Goal: Task Accomplishment & Management: Complete application form

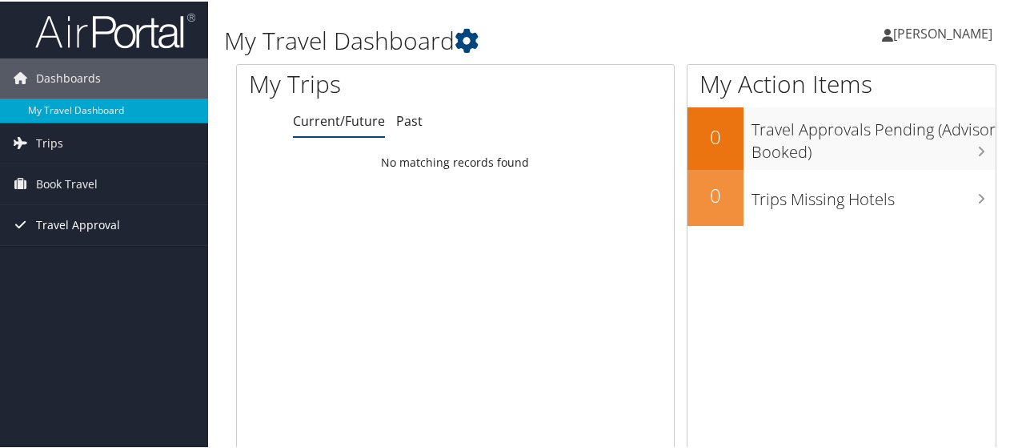
click at [107, 221] on span "Travel Approval" at bounding box center [78, 223] width 84 height 40
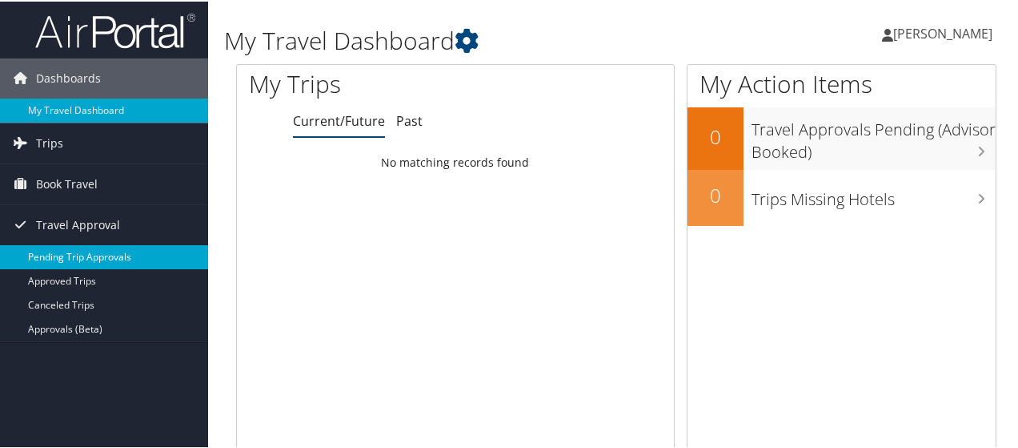
click at [109, 252] on link "Pending Trip Approvals" at bounding box center [104, 255] width 208 height 24
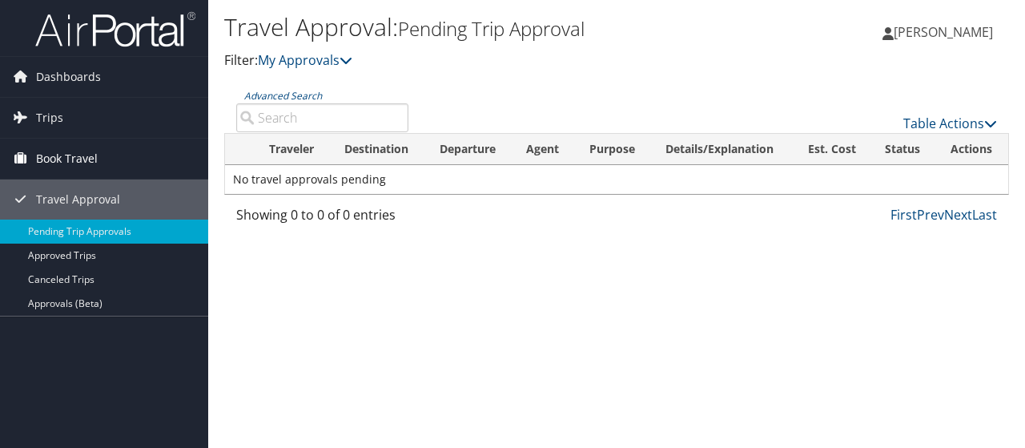
click at [67, 161] on span "Book Travel" at bounding box center [67, 158] width 62 height 40
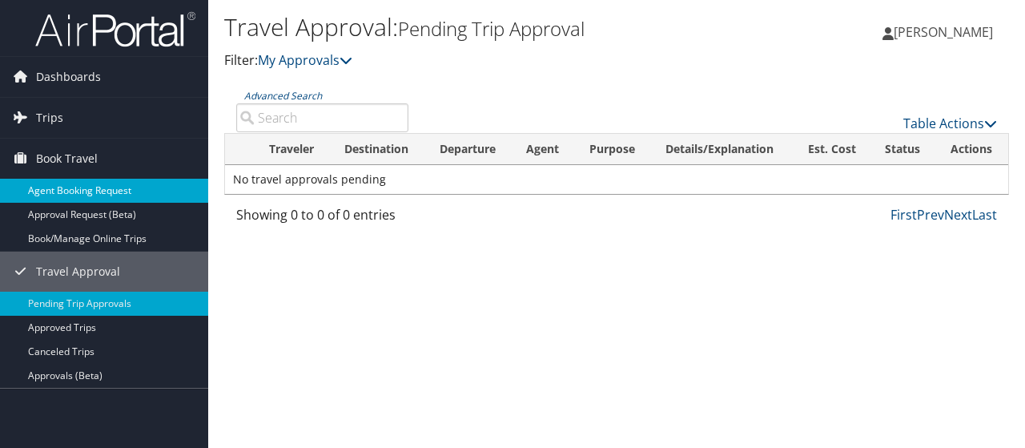
click at [78, 188] on link "Agent Booking Request" at bounding box center [104, 191] width 208 height 24
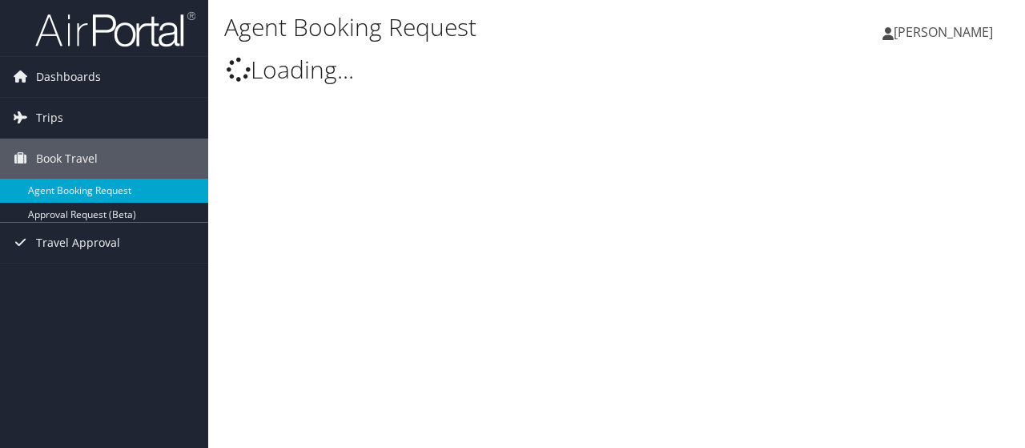
type input "[PERSON_NAME]"
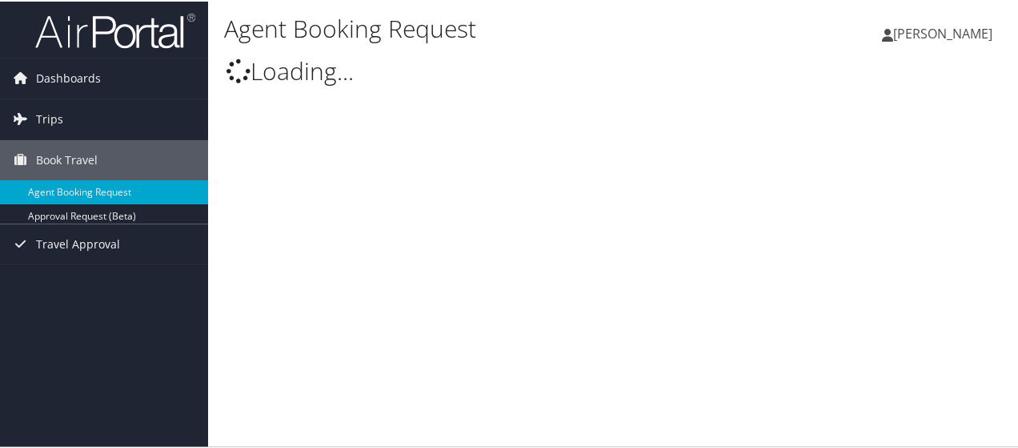
select select "[DOMAIN_NAME][EMAIL_ADDRESS][DOMAIN_NAME]"
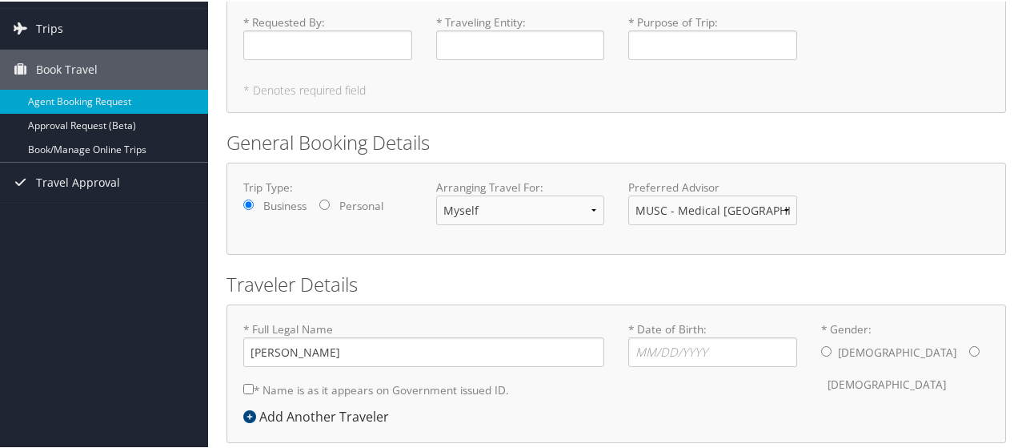
scroll to position [166, 0]
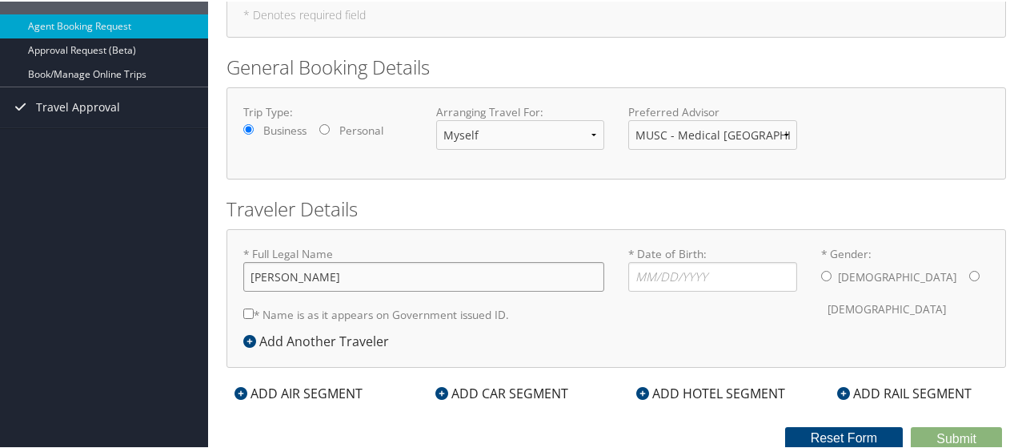
click at [351, 278] on input "[PERSON_NAME]" at bounding box center [423, 275] width 361 height 30
click at [367, 313] on label "* Name is as it appears on Government issued ID." at bounding box center [376, 313] width 266 height 30
click at [254, 313] on input "* Name is as it appears on Government issued ID." at bounding box center [248, 312] width 10 height 10
click at [367, 313] on label "* Name is as it appears on Government issued ID." at bounding box center [376, 313] width 266 height 30
click at [254, 313] on input "* Name is as it appears on Government issued ID." at bounding box center [248, 312] width 10 height 10
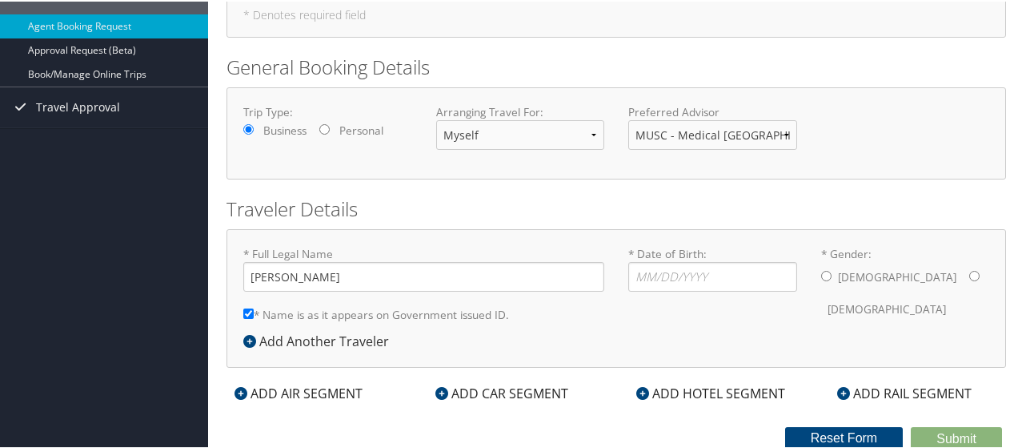
checkbox input "false"
click at [375, 279] on input "[PERSON_NAME]" at bounding box center [423, 275] width 361 height 30
type input "[PERSON_NAME]"
click at [748, 262] on input "* Date of Birth: Invalid Date" at bounding box center [712, 275] width 169 height 30
type input "[DATE]"
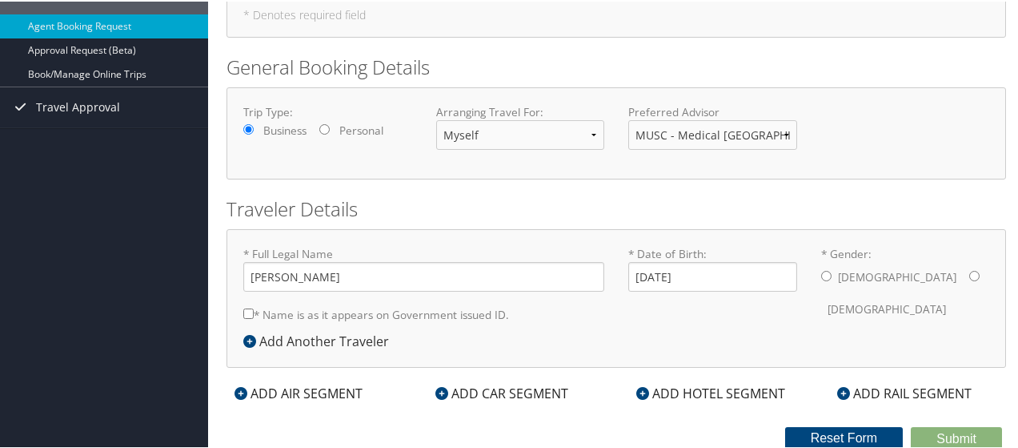
click at [969, 273] on input "* Gender: [DEMOGRAPHIC_DATA] [DEMOGRAPHIC_DATA]" at bounding box center [974, 274] width 10 height 10
radio input "true"
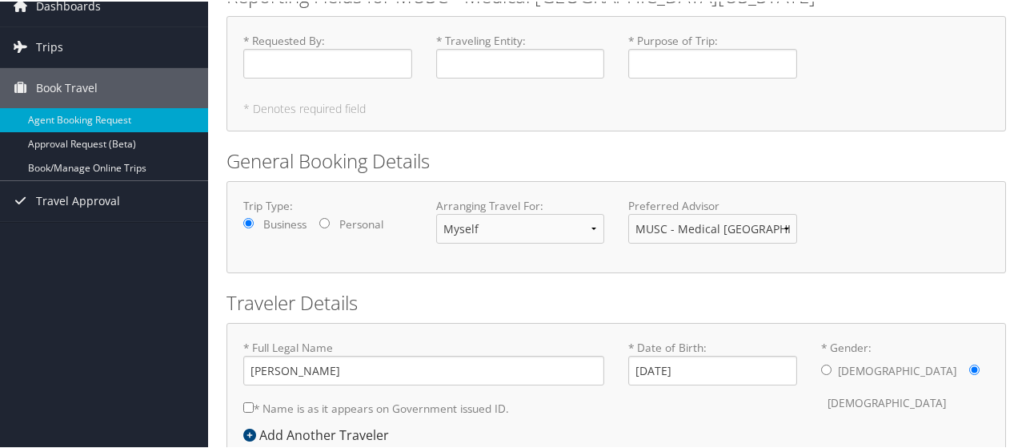
scroll to position [0, 0]
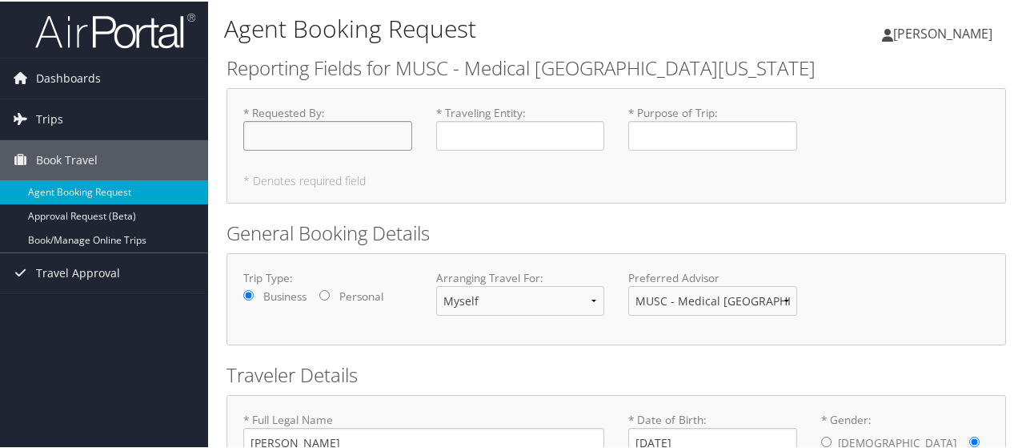
click at [372, 126] on input "* Requested By : Required" at bounding box center [327, 134] width 169 height 30
type input "[PERSON_NAME]"
click at [511, 130] on input "* Traveling Entity : Required" at bounding box center [520, 134] width 169 height 30
click at [676, 132] on input "* Purpose of Trip : Required" at bounding box center [712, 134] width 169 height 30
type input "Work Trip"
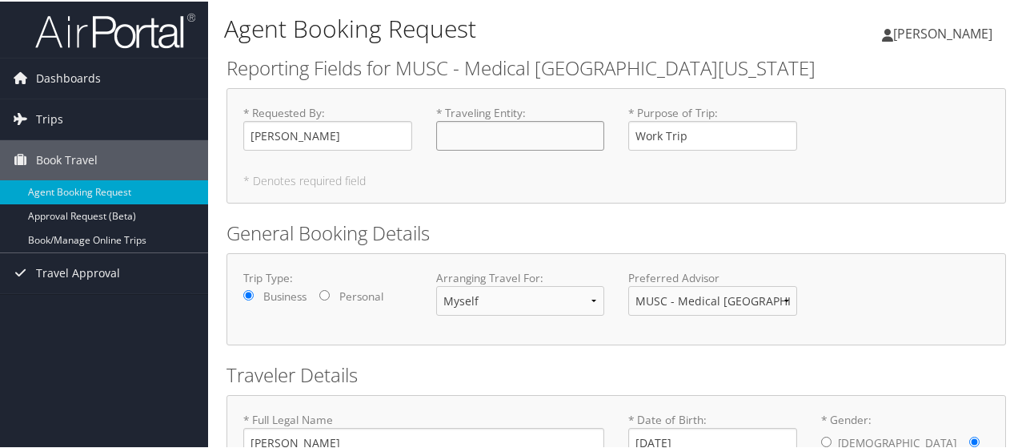
click at [527, 132] on input "* Traveling Entity : Required" at bounding box center [520, 134] width 169 height 30
drag, startPoint x: 535, startPoint y: 111, endPoint x: 445, endPoint y: 110, distance: 89.7
click at [445, 110] on label "* Traveling Entity : Required" at bounding box center [520, 126] width 169 height 46
copy label "Traveling Entity :"
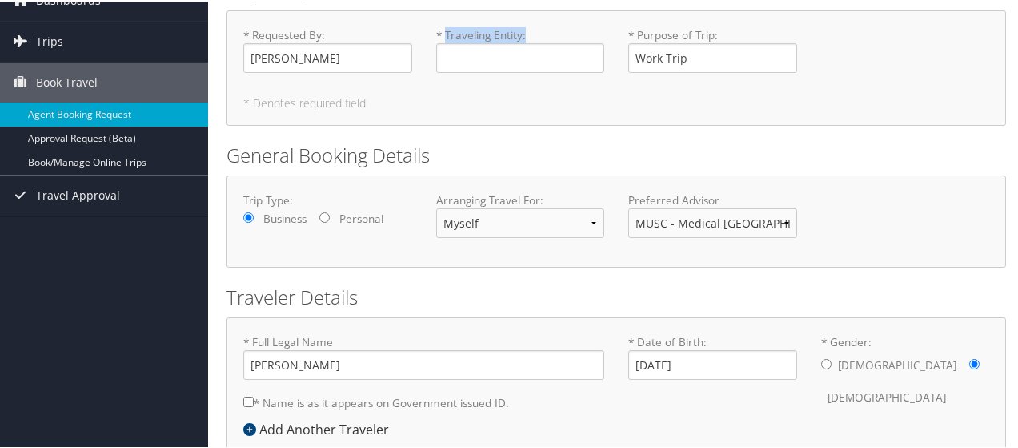
scroll to position [166, 0]
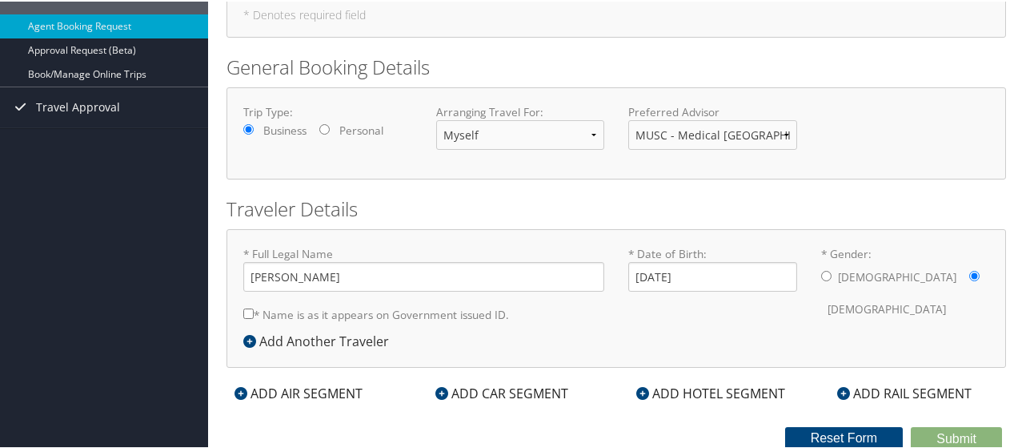
click at [321, 391] on div "ADD AIR SEGMENT" at bounding box center [299, 391] width 144 height 19
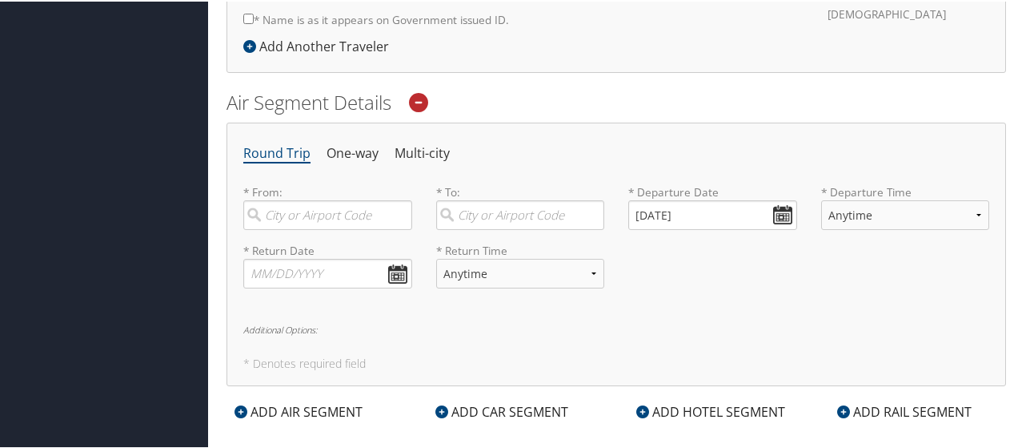
scroll to position [486, 0]
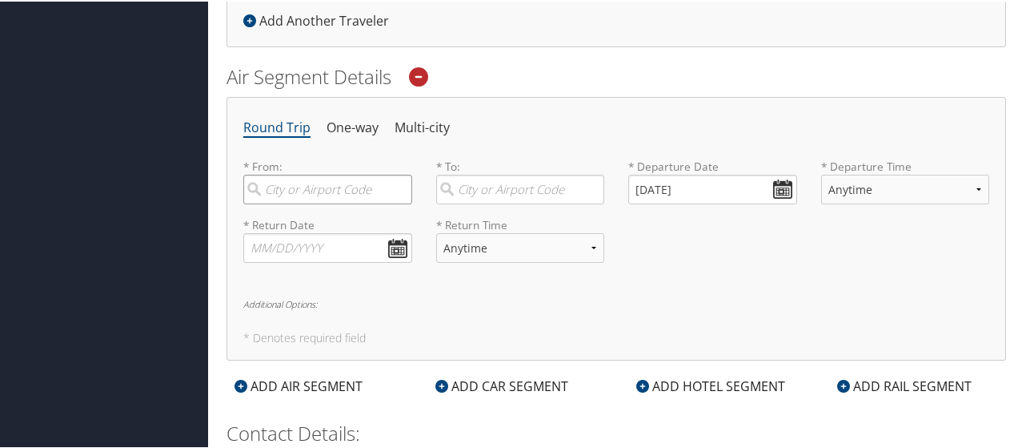
click at [302, 190] on input "search" at bounding box center [327, 188] width 169 height 30
click at [307, 251] on div "City" at bounding box center [329, 261] width 147 height 21
click at [307, 203] on input "chs" at bounding box center [327, 188] width 169 height 30
type input "Charleston (CHS SC)"
click at [491, 177] on input "search" at bounding box center [520, 188] width 169 height 30
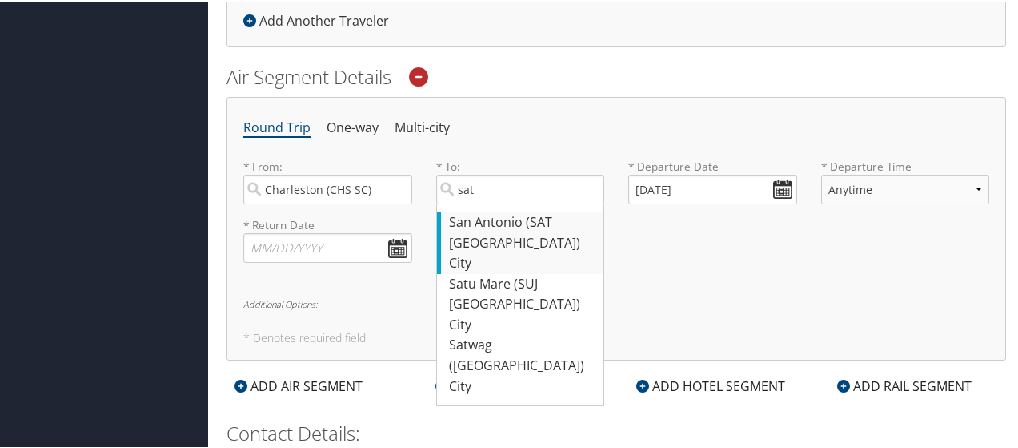
click at [482, 218] on div "[GEOGRAPHIC_DATA] (SAT [GEOGRAPHIC_DATA])" at bounding box center [522, 231] width 147 height 41
click at [482, 203] on input "sat" at bounding box center [520, 188] width 169 height 30
type input "[GEOGRAPHIC_DATA] (SAT [GEOGRAPHIC_DATA])"
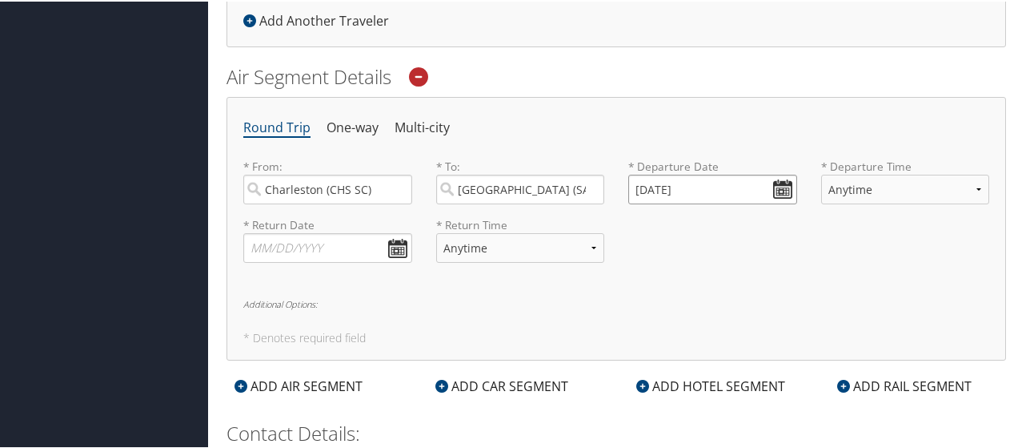
click at [775, 187] on input "[DATE]" at bounding box center [712, 188] width 169 height 30
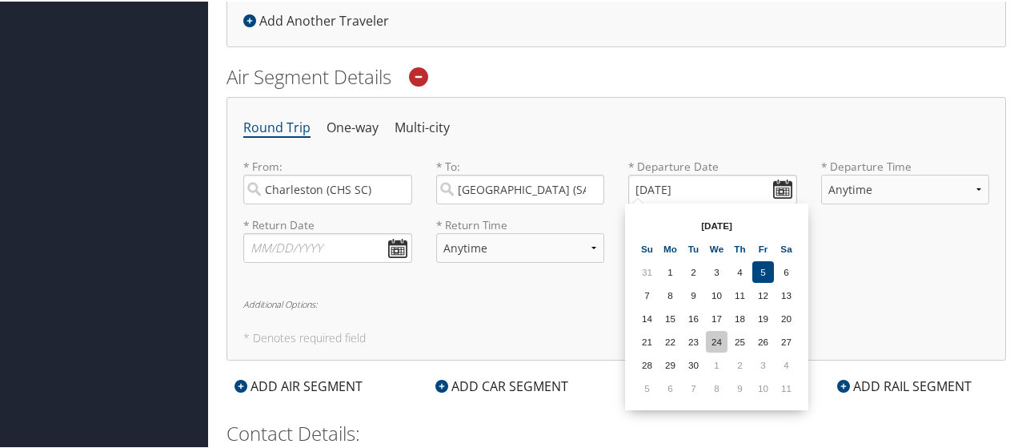
click at [718, 334] on td "24" at bounding box center [717, 340] width 22 height 22
type input "[DATE]"
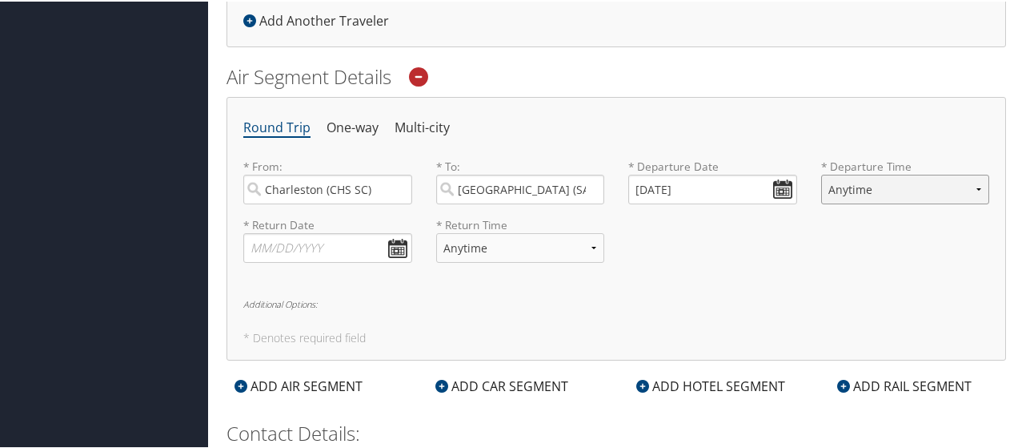
click at [881, 188] on select "Anytime Early Morning (5AM-7AM) Morning (7AM-12PM) Afternoon (12PM-5PM) Evening…" at bounding box center [905, 188] width 169 height 30
select select "10:00 AM"
click at [821, 173] on select "Anytime Early Morning (5AM-7AM) Morning (7AM-12PM) Afternoon (12PM-5PM) Evening…" at bounding box center [905, 188] width 169 height 30
click at [395, 244] on input "text" at bounding box center [327, 246] width 169 height 30
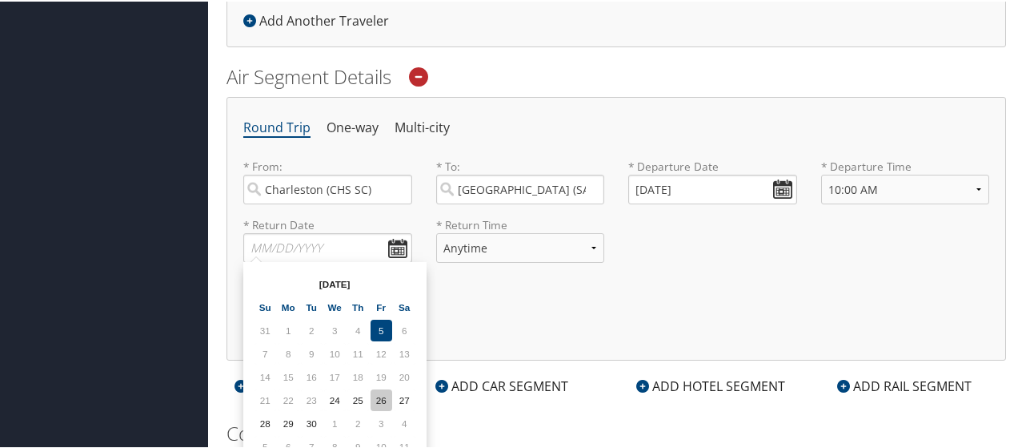
click at [387, 396] on td "26" at bounding box center [382, 398] width 22 height 22
type input "[DATE]"
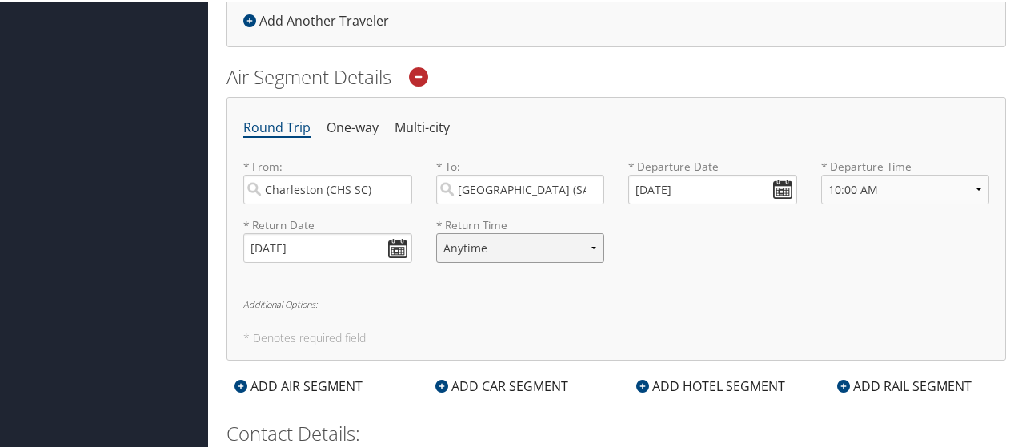
click at [527, 238] on select "Anytime Early Morning (5AM-7AM) Morning (7AM-12PM) Afternoon (12PM-5PM) Evening…" at bounding box center [520, 246] width 169 height 30
select select "11:00 PM"
click at [436, 231] on select "Anytime Early Morning (5AM-7AM) Morning (7AM-12PM) Afternoon (12PM-5PM) Evening…" at bounding box center [520, 246] width 169 height 30
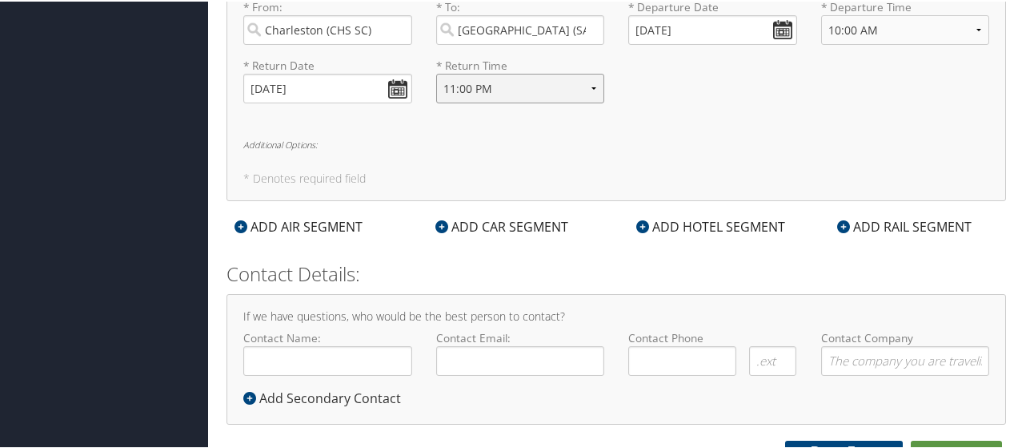
scroll to position [646, 0]
click at [572, 86] on select "Anytime Early Morning (5AM-7AM) Morning (7AM-12PM) Afternoon (12PM-5PM) Evening…" at bounding box center [520, 86] width 169 height 30
click at [571, 86] on select "Anytime Early Morning (5AM-7AM) Morning (7AM-12PM) Afternoon (12PM-5PM) Evening…" at bounding box center [520, 86] width 169 height 30
click at [694, 220] on div "ADD HOTEL SEGMENT" at bounding box center [710, 224] width 165 height 19
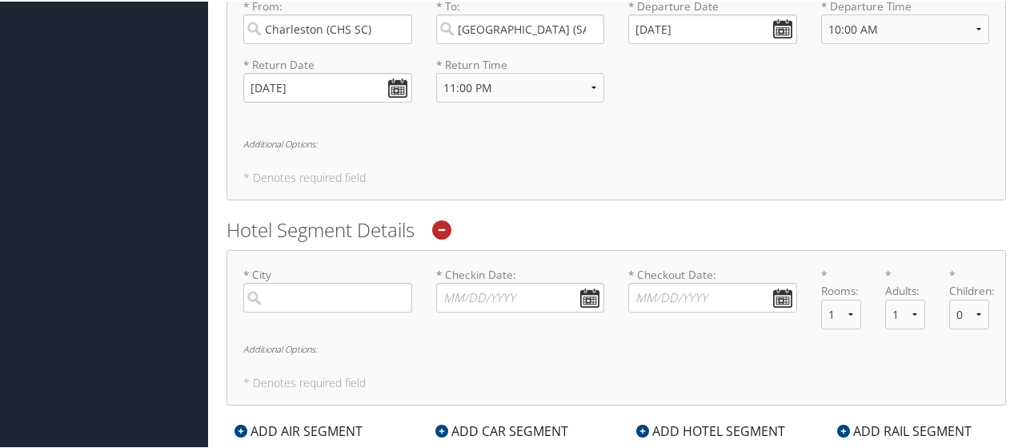
scroll to position [806, 0]
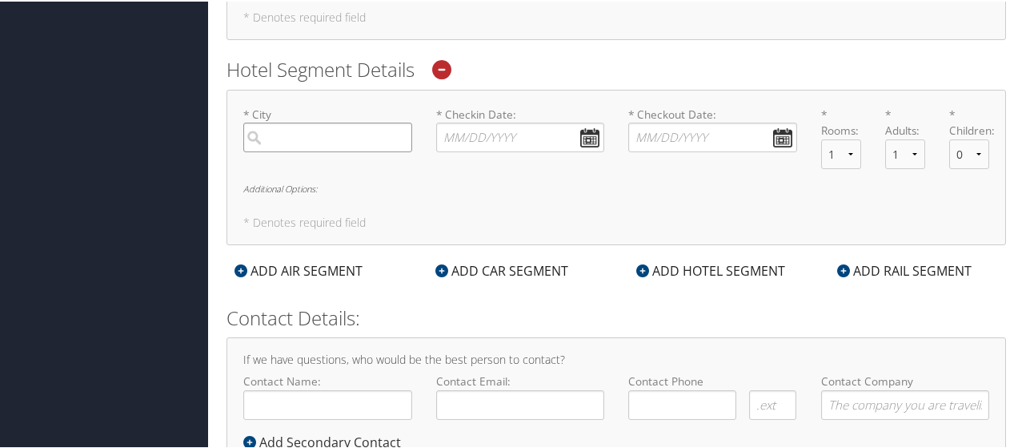
click at [251, 128] on input "search" at bounding box center [327, 136] width 169 height 30
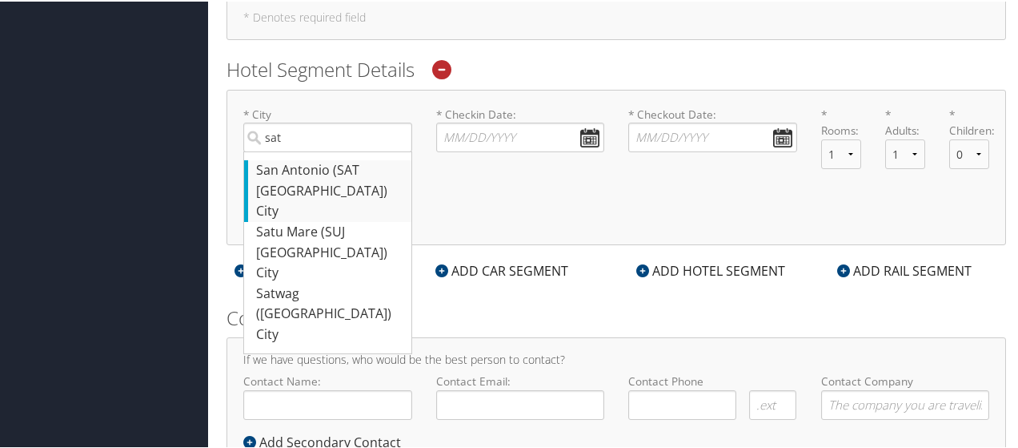
click at [303, 199] on div "City" at bounding box center [329, 209] width 147 height 21
click at [303, 151] on input "sat" at bounding box center [327, 136] width 169 height 30
type input "San Antonio"
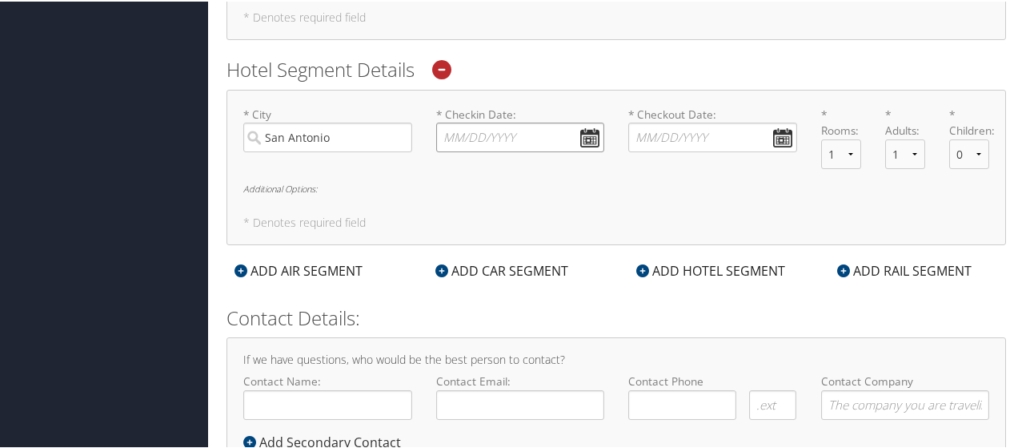
click at [589, 134] on input "* Checkin Date: Dates must be valid" at bounding box center [520, 136] width 169 height 30
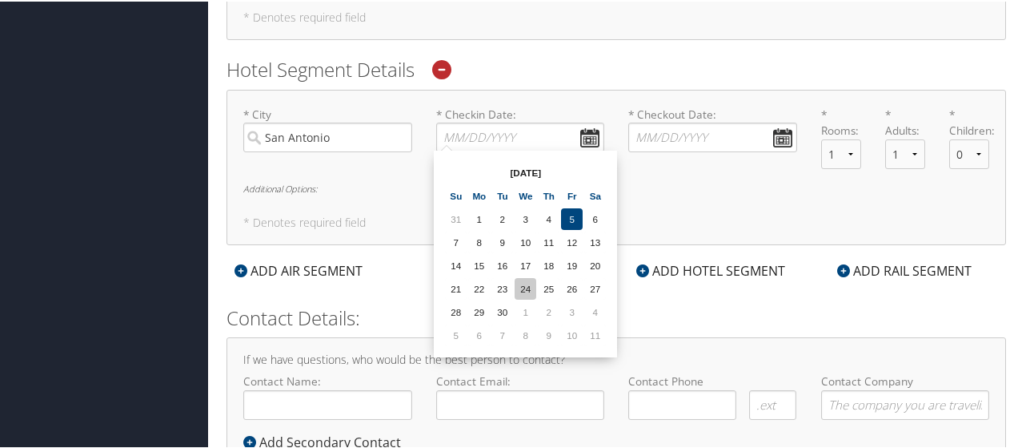
click at [520, 289] on td "24" at bounding box center [526, 287] width 22 height 22
type input "[DATE]"
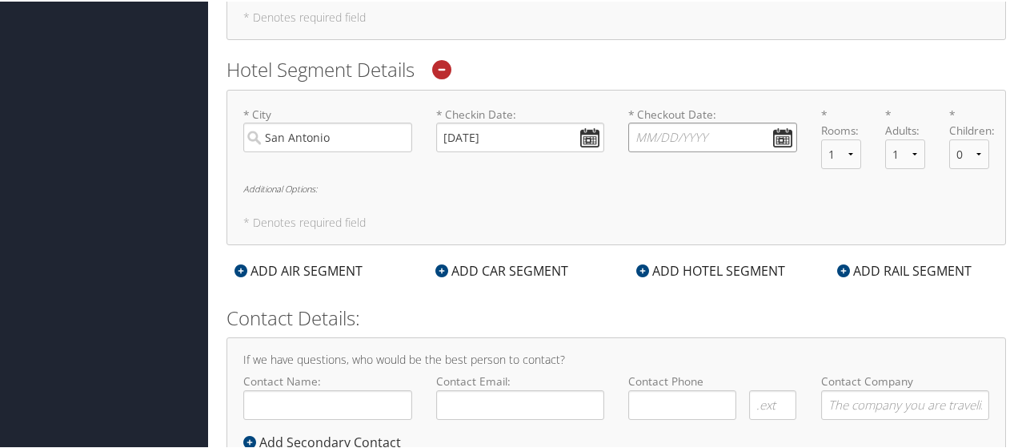
click at [765, 126] on input "* Checkout Date: Dates must be valid" at bounding box center [712, 136] width 169 height 30
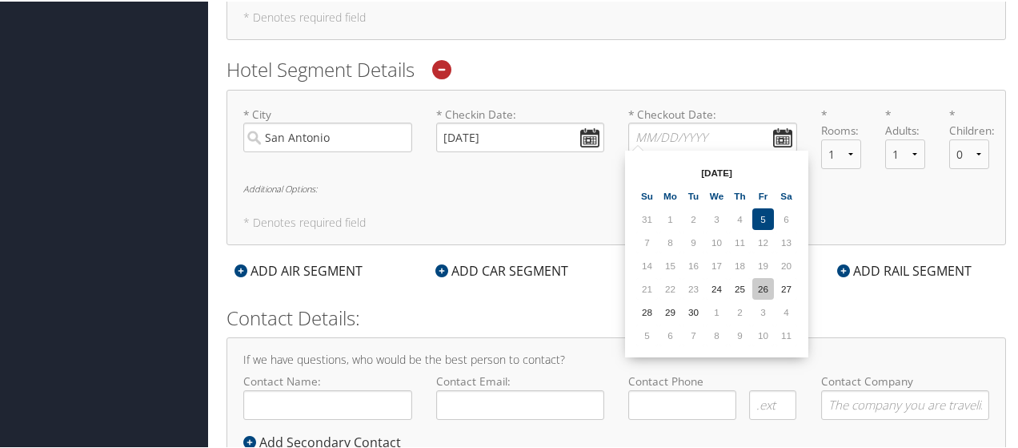
click at [761, 286] on td "26" at bounding box center [764, 287] width 22 height 22
type input "[DATE]"
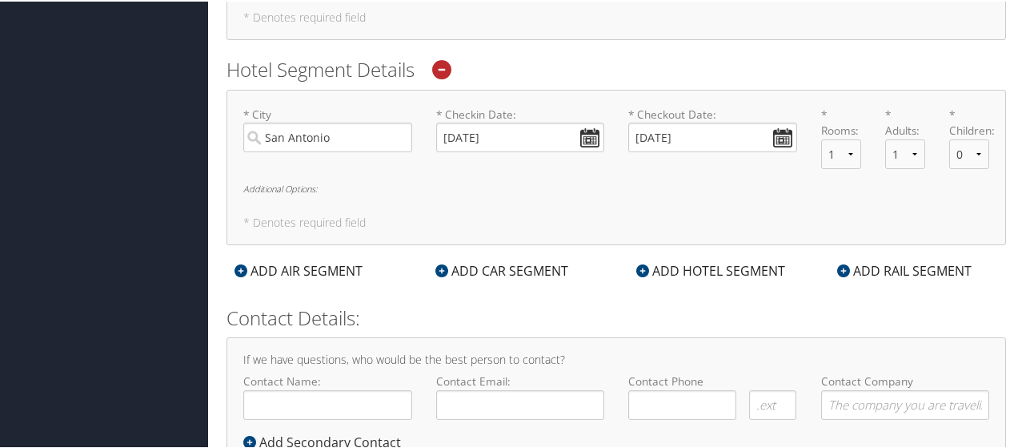
click at [313, 187] on h6 "Additional Options:" at bounding box center [616, 187] width 746 height 9
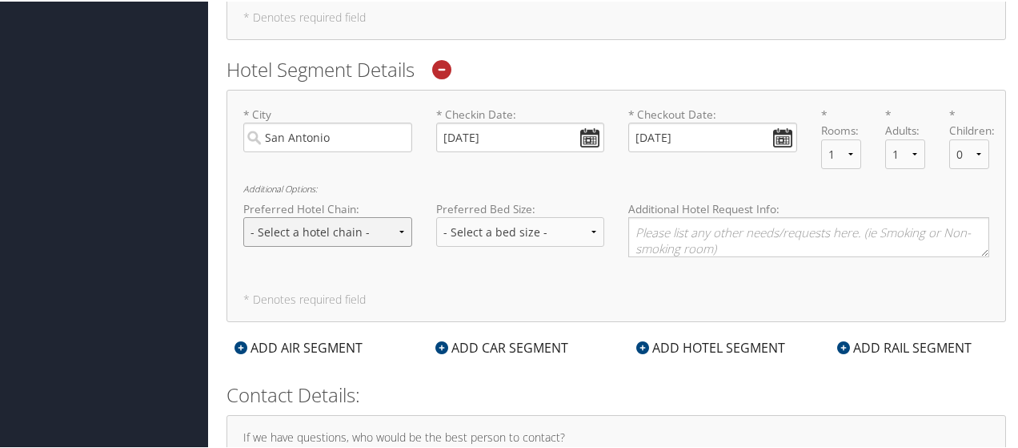
click at [381, 233] on select "- Select a hotel chain - Hyatt Mandarin Oriental Hilton Hotels Pullman Hotels M…" at bounding box center [327, 230] width 169 height 30
select select "Hyatt (HY)"
click at [243, 215] on select "- Select a hotel chain - Hyatt Mandarin Oriental Hilton Hotels Pullman Hotels M…" at bounding box center [327, 230] width 169 height 30
click at [649, 226] on textarea at bounding box center [808, 235] width 361 height 40
click at [747, 237] on textarea at bounding box center [808, 235] width 361 height 40
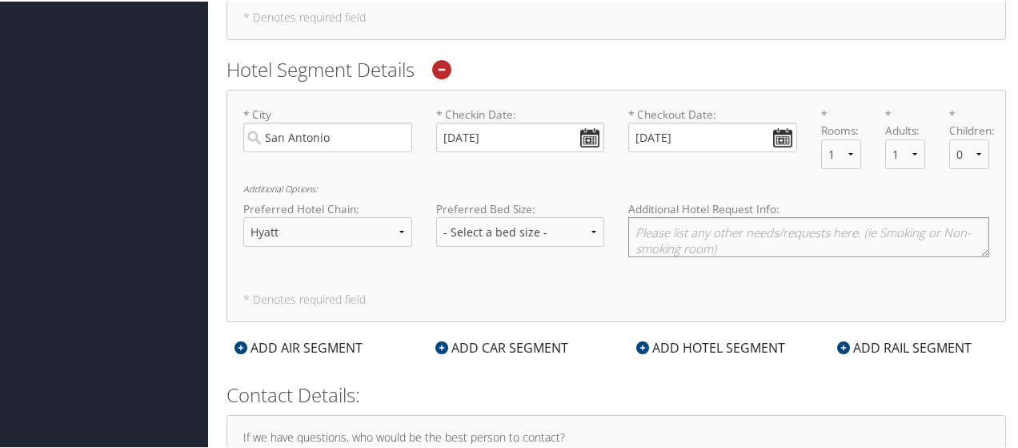
paste textarea "[STREET_ADDRESS]"
click at [629, 227] on textarea "[STREET_ADDRESS]" at bounding box center [808, 235] width 361 height 40
paste textarea "Grand Hyatt [GEOGRAPHIC_DATA]"
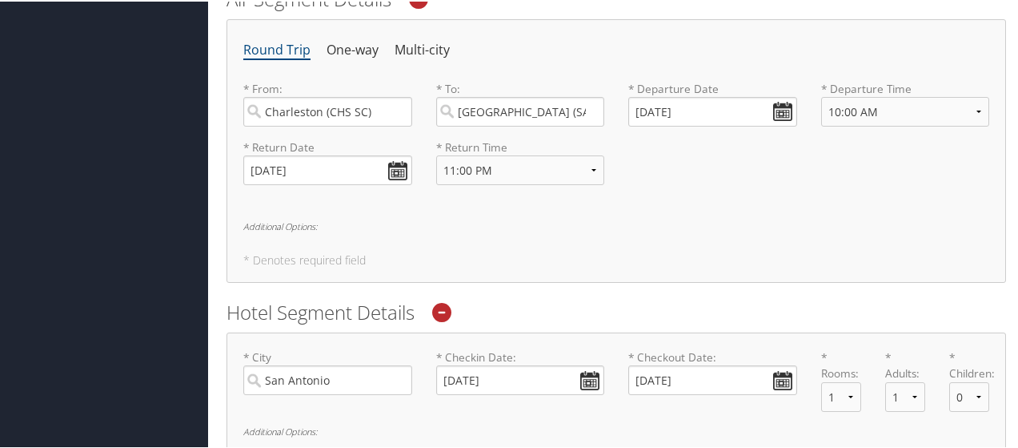
scroll to position [539, 0]
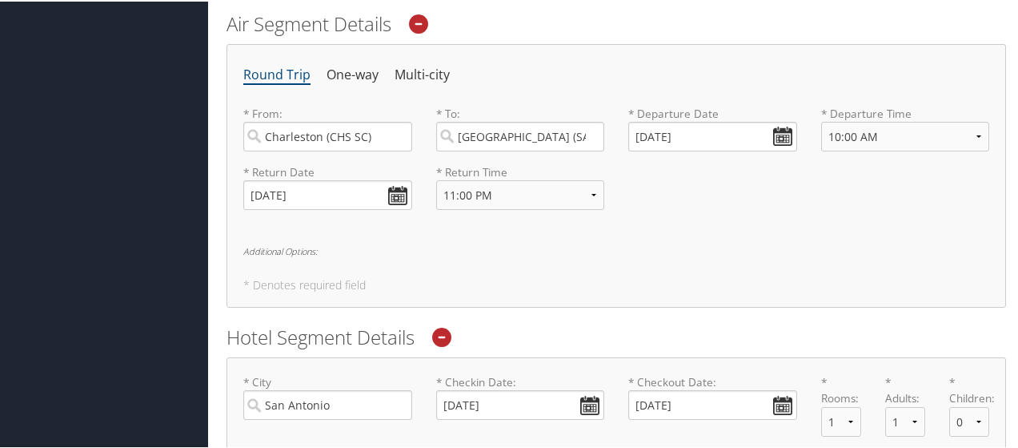
type textarea "[GEOGRAPHIC_DATA] [STREET_ADDRESS]"
click at [264, 250] on h6 "Additional Options:" at bounding box center [616, 249] width 746 height 9
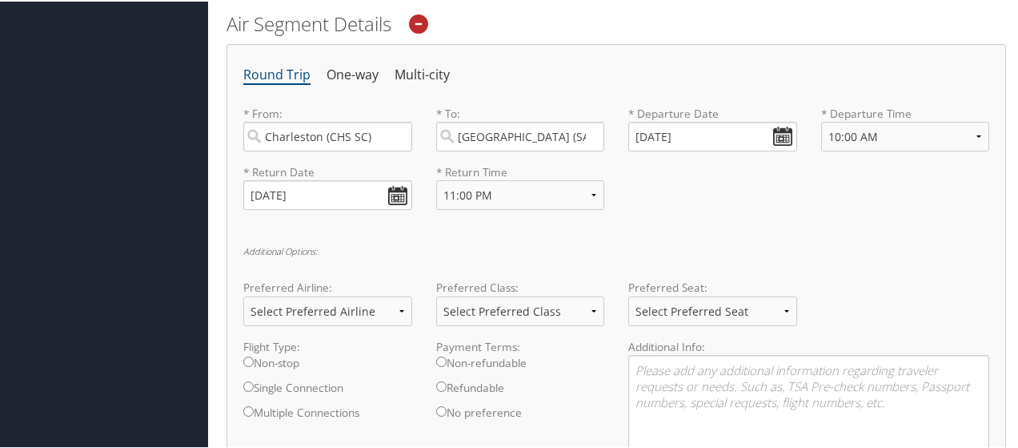
scroll to position [699, 0]
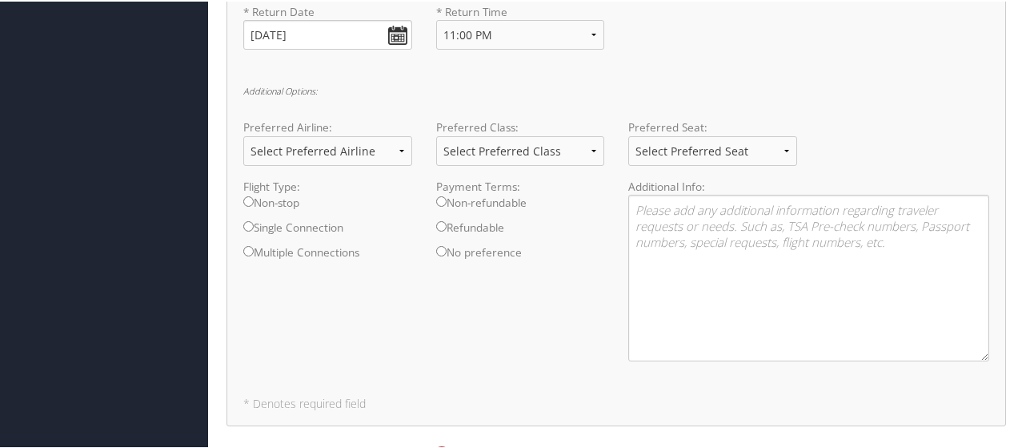
click at [307, 218] on label "Single Connection" at bounding box center [327, 230] width 169 height 25
click at [254, 219] on input "Single Connection" at bounding box center [248, 224] width 10 height 10
radio input "true"
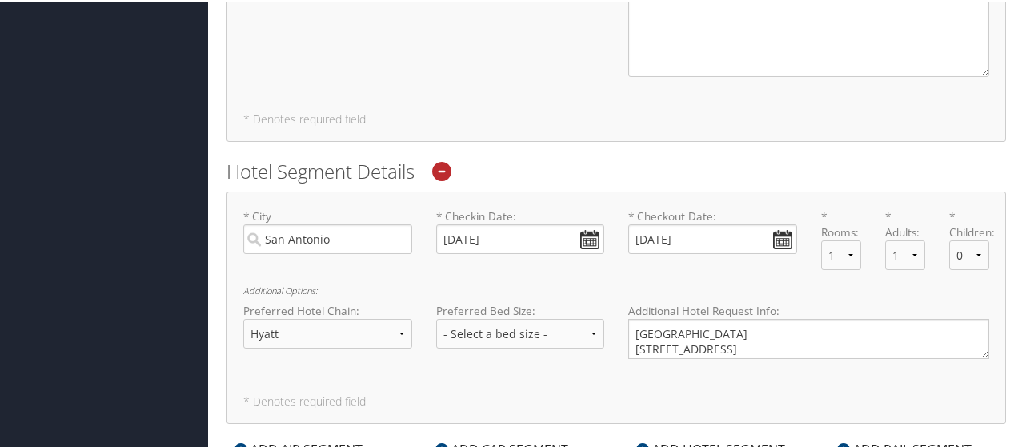
scroll to position [813, 0]
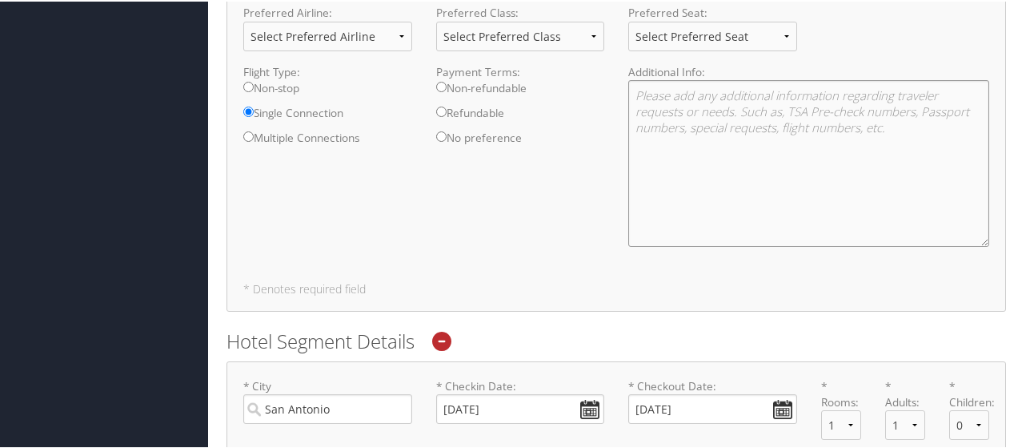
click at [700, 160] on textarea at bounding box center [808, 161] width 361 height 167
click at [900, 96] on textarea "please call before booking to discuss time of depature" at bounding box center [808, 161] width 361 height 167
type textarea "please call before booking to discuss time of departure from [GEOGRAPHIC_DATA]"
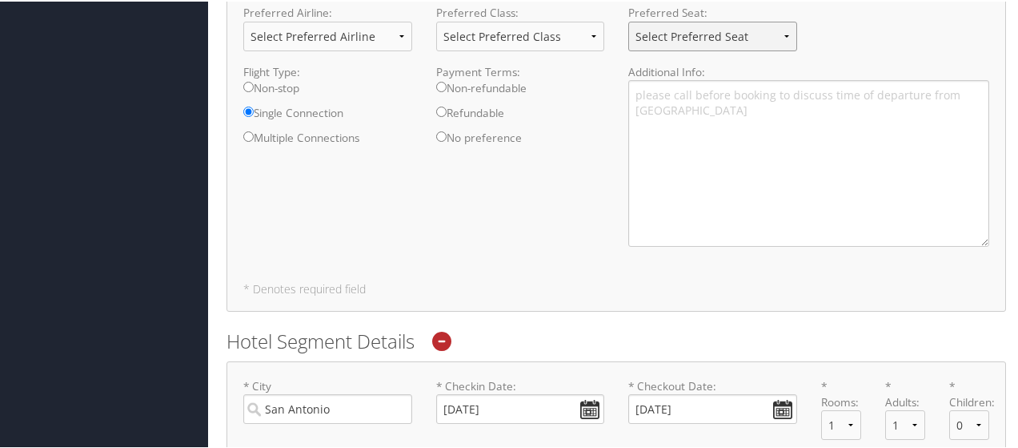
click at [758, 24] on select "Select Preferred Seat Aisle Window Middle" at bounding box center [712, 35] width 169 height 30
select select "Window"
click at [628, 20] on select "Select Preferred Seat Aisle Window Middle" at bounding box center [712, 35] width 169 height 30
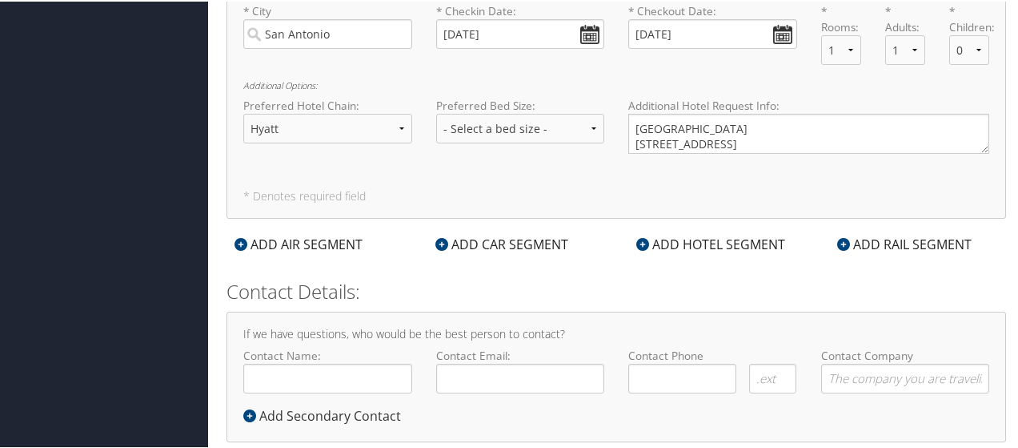
scroll to position [1214, 0]
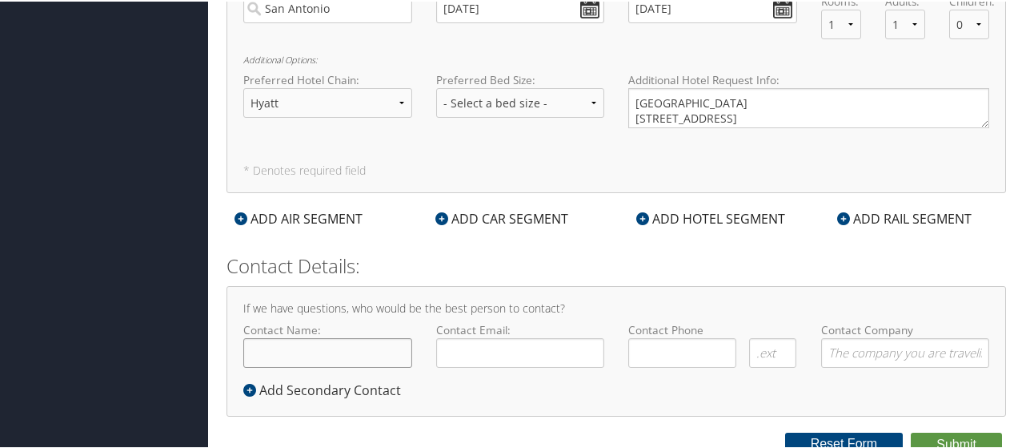
click at [336, 355] on input "Contact Name:" at bounding box center [327, 351] width 169 height 30
type input "[PERSON_NAME]"
click at [487, 347] on input "Contact Email:" at bounding box center [520, 351] width 169 height 30
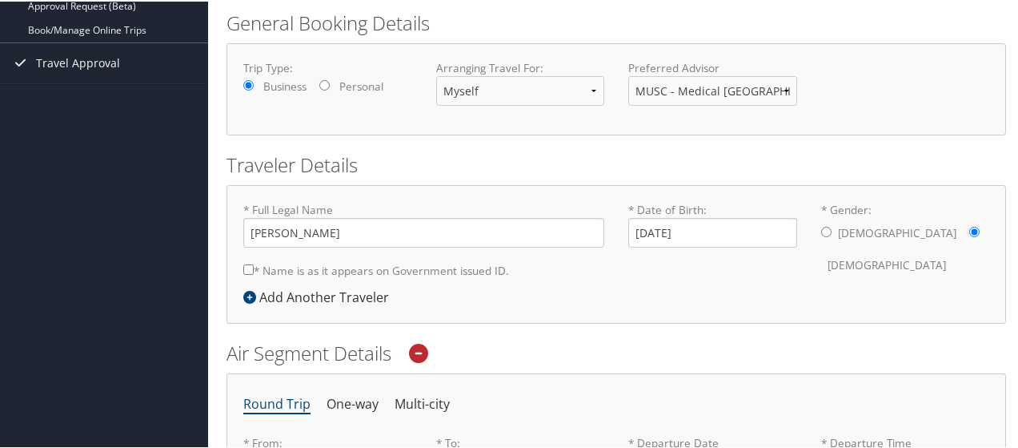
scroll to position [240, 0]
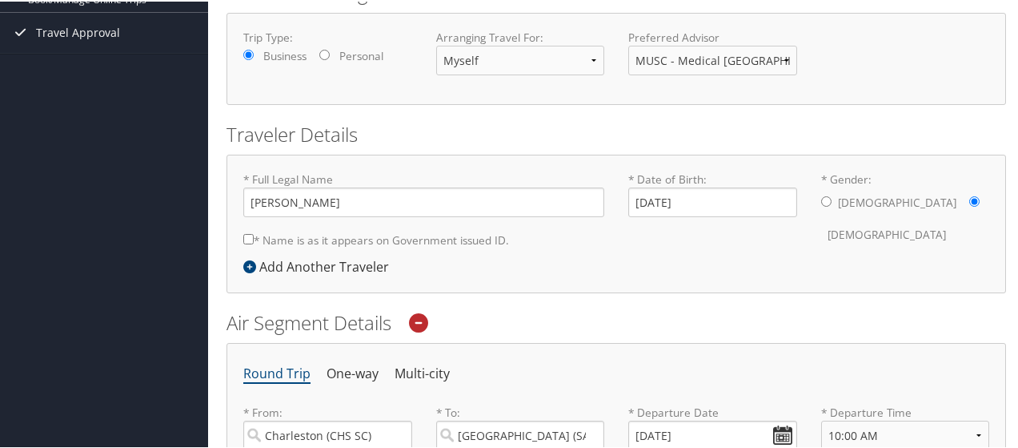
type input "[EMAIL_ADDRESS][DOMAIN_NAME]"
click at [715, 204] on input "[DATE]" at bounding box center [712, 201] width 169 height 30
type input "[DATE]"
click at [705, 257] on div "* Full Legal Name [PERSON_NAME] * Name is as it appears on Government issued ID…" at bounding box center [617, 222] width 780 height 138
click at [461, 231] on label "* Name is as it appears on Government issued ID." at bounding box center [376, 238] width 266 height 30
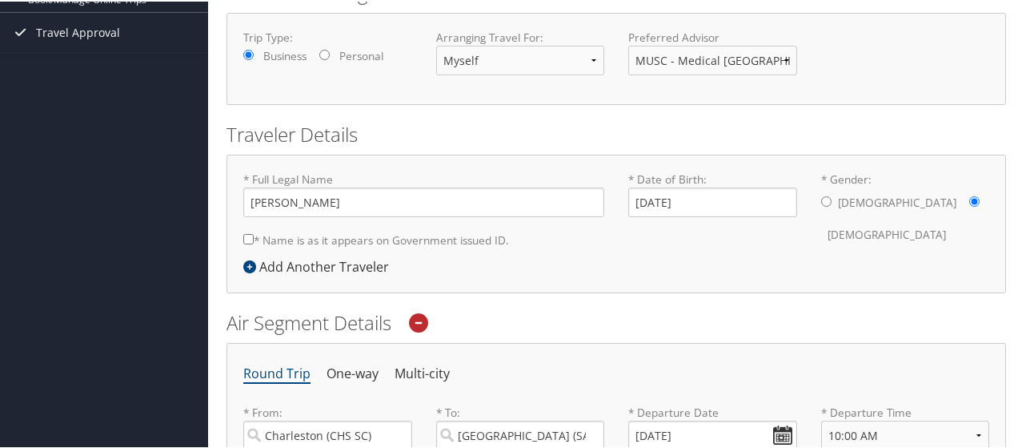
click at [254, 232] on input "* Name is as it appears on Government issued ID." at bounding box center [248, 237] width 10 height 10
checkbox input "true"
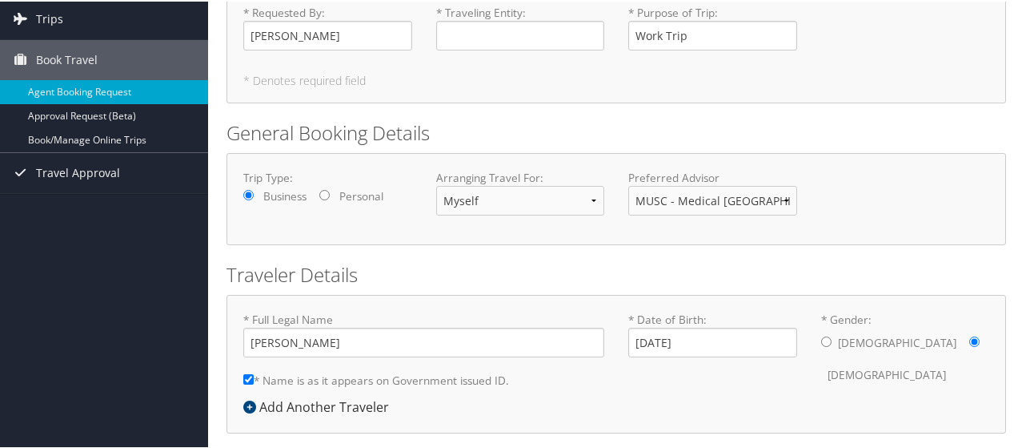
scroll to position [0, 0]
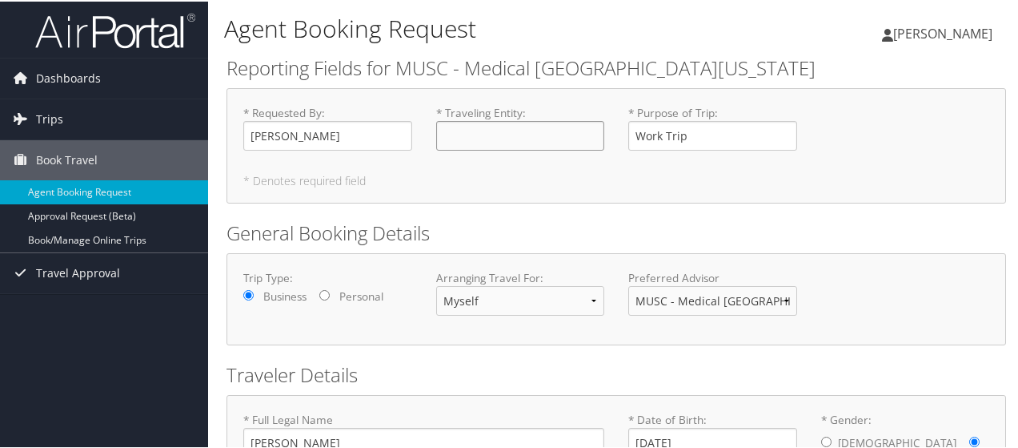
click at [436, 140] on input "* Traveling Entity : Required" at bounding box center [520, 134] width 169 height 30
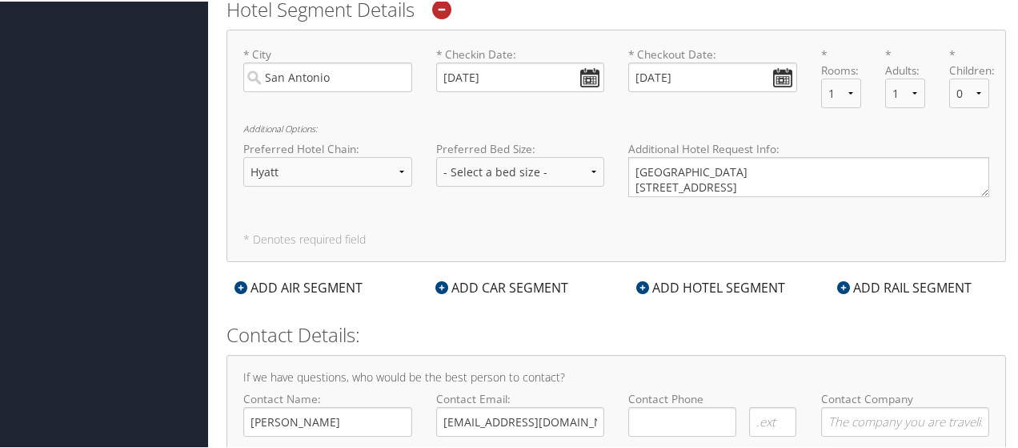
scroll to position [1214, 0]
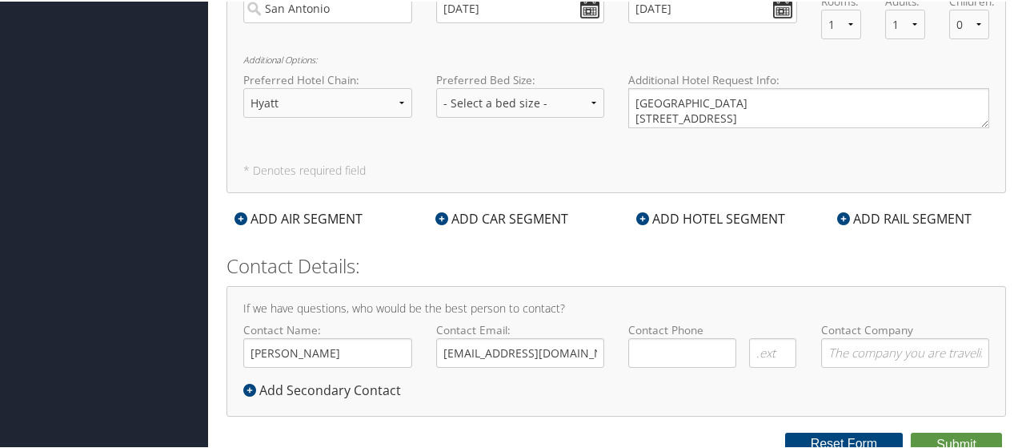
type input "Myself"
click at [643, 339] on input "( ) -" at bounding box center [682, 351] width 108 height 30
type input "[PHONE_NUMBER]"
click at [837, 338] on input "Contact Company" at bounding box center [905, 351] width 169 height 30
type input "MUSC"
